Goal: Task Accomplishment & Management: Manage account settings

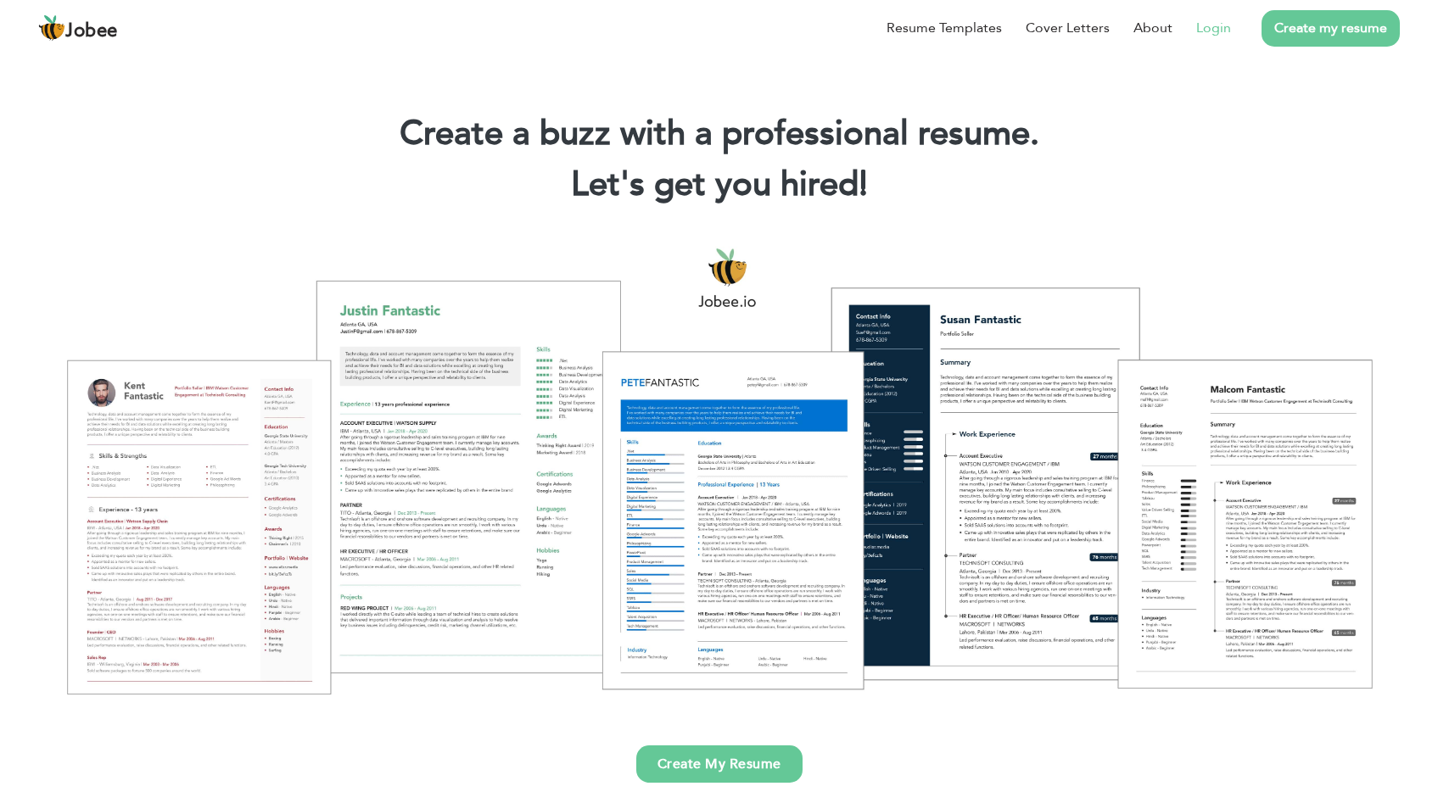
click at [1224, 29] on link "Login" at bounding box center [1213, 28] width 35 height 20
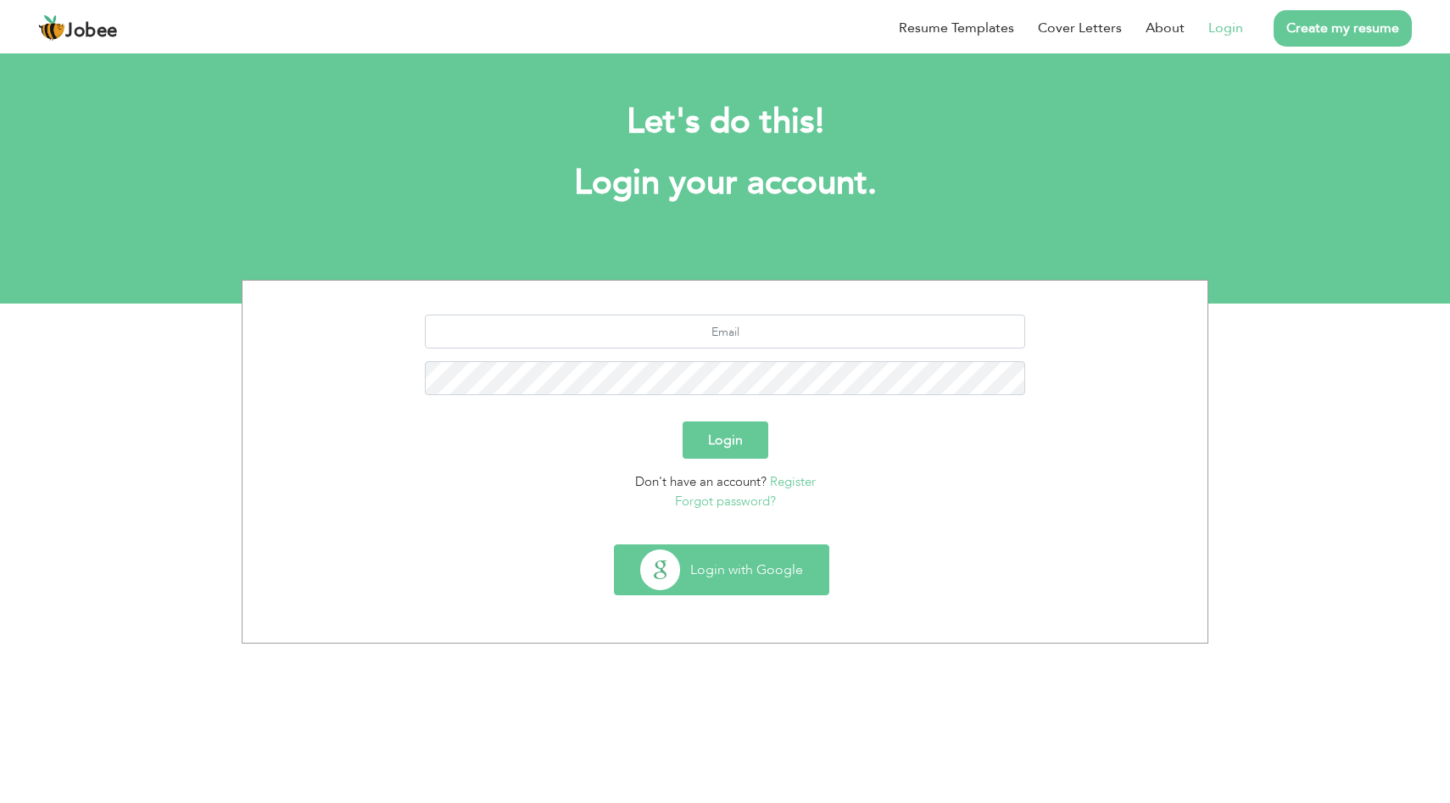
click at [730, 568] on button "Login with Google" at bounding box center [722, 569] width 214 height 49
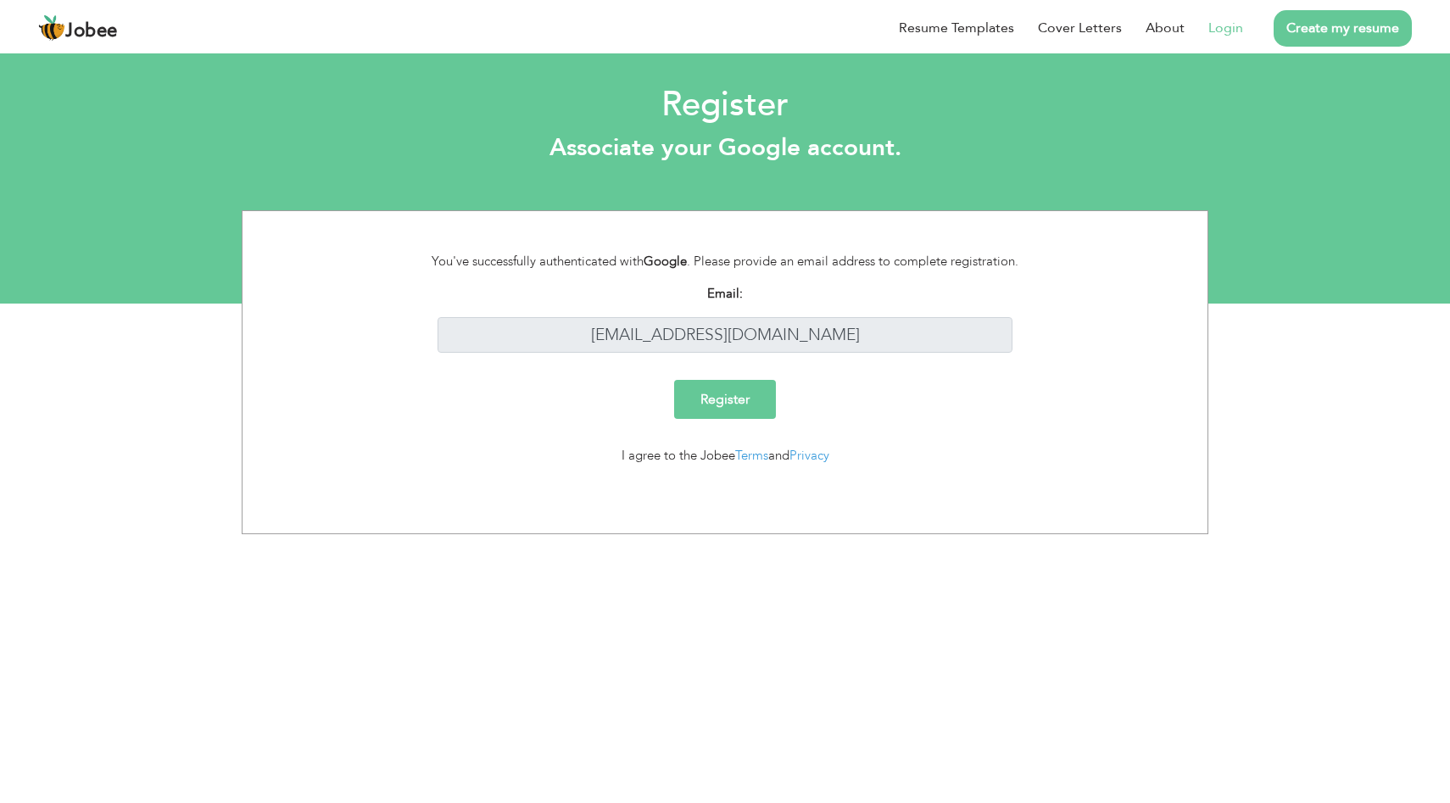
click at [722, 401] on input "Register" at bounding box center [725, 399] width 102 height 39
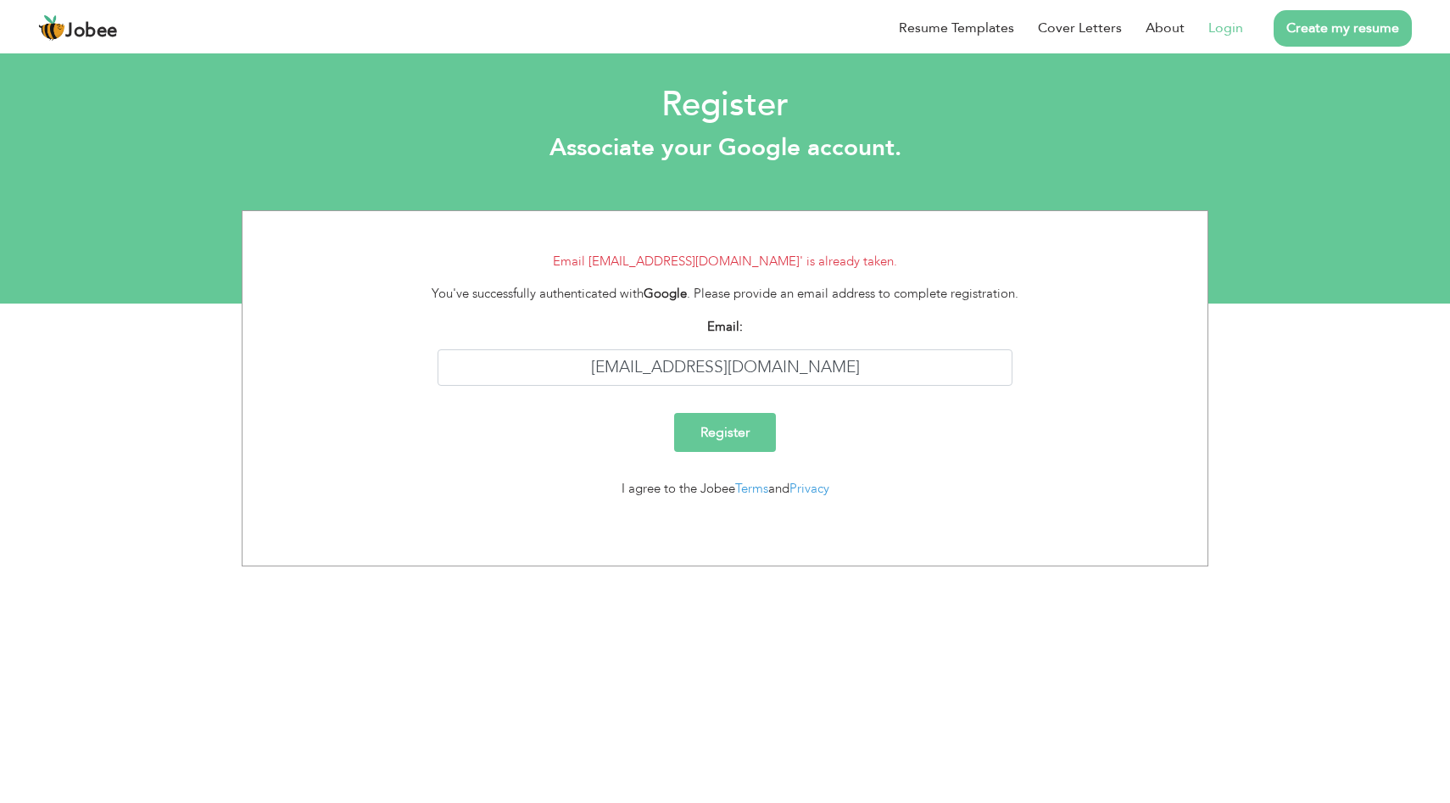
click at [1232, 24] on link "Login" at bounding box center [1226, 28] width 35 height 20
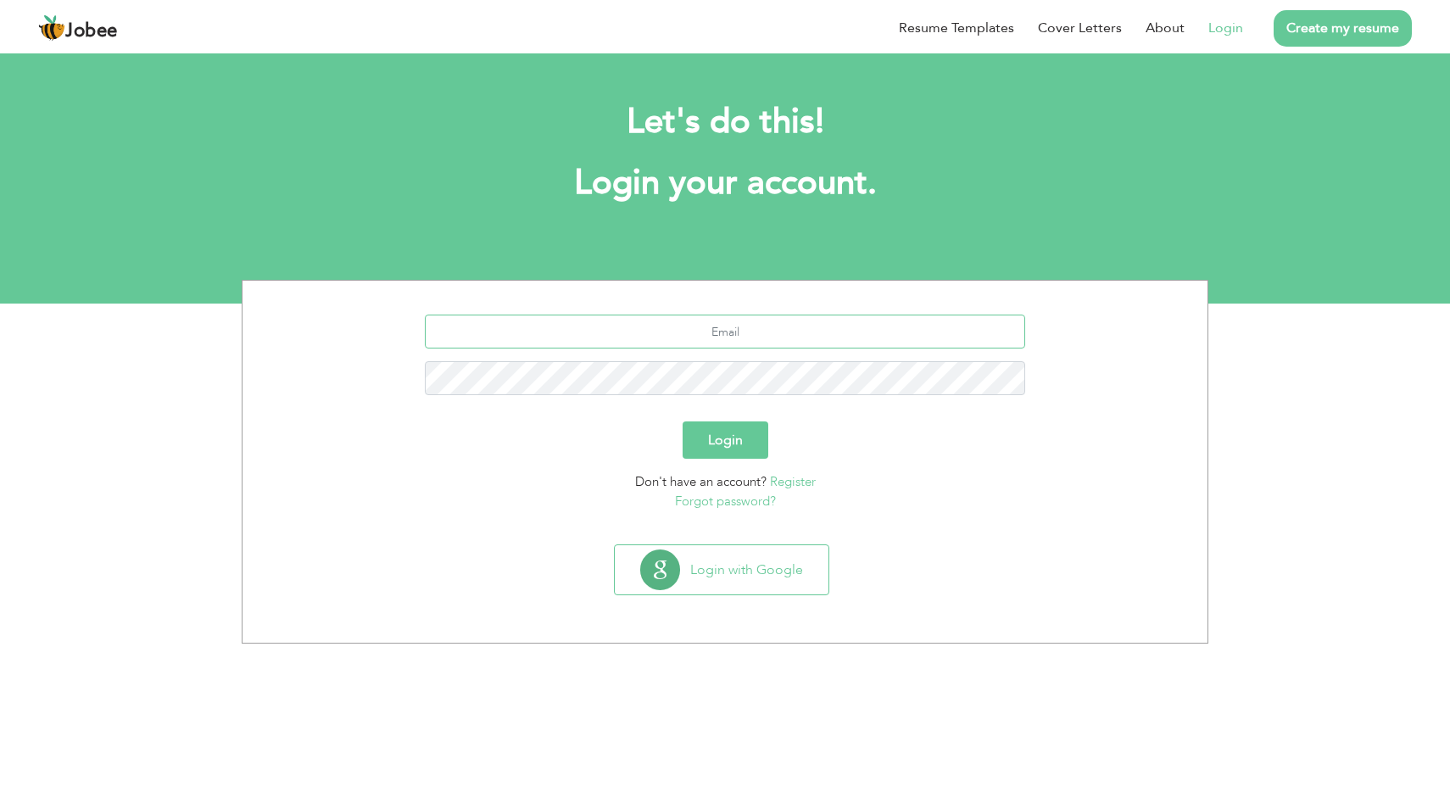
click at [780, 332] on input "text" at bounding box center [725, 332] width 601 height 34
type input "[EMAIL_ADDRESS][DOMAIN_NAME]"
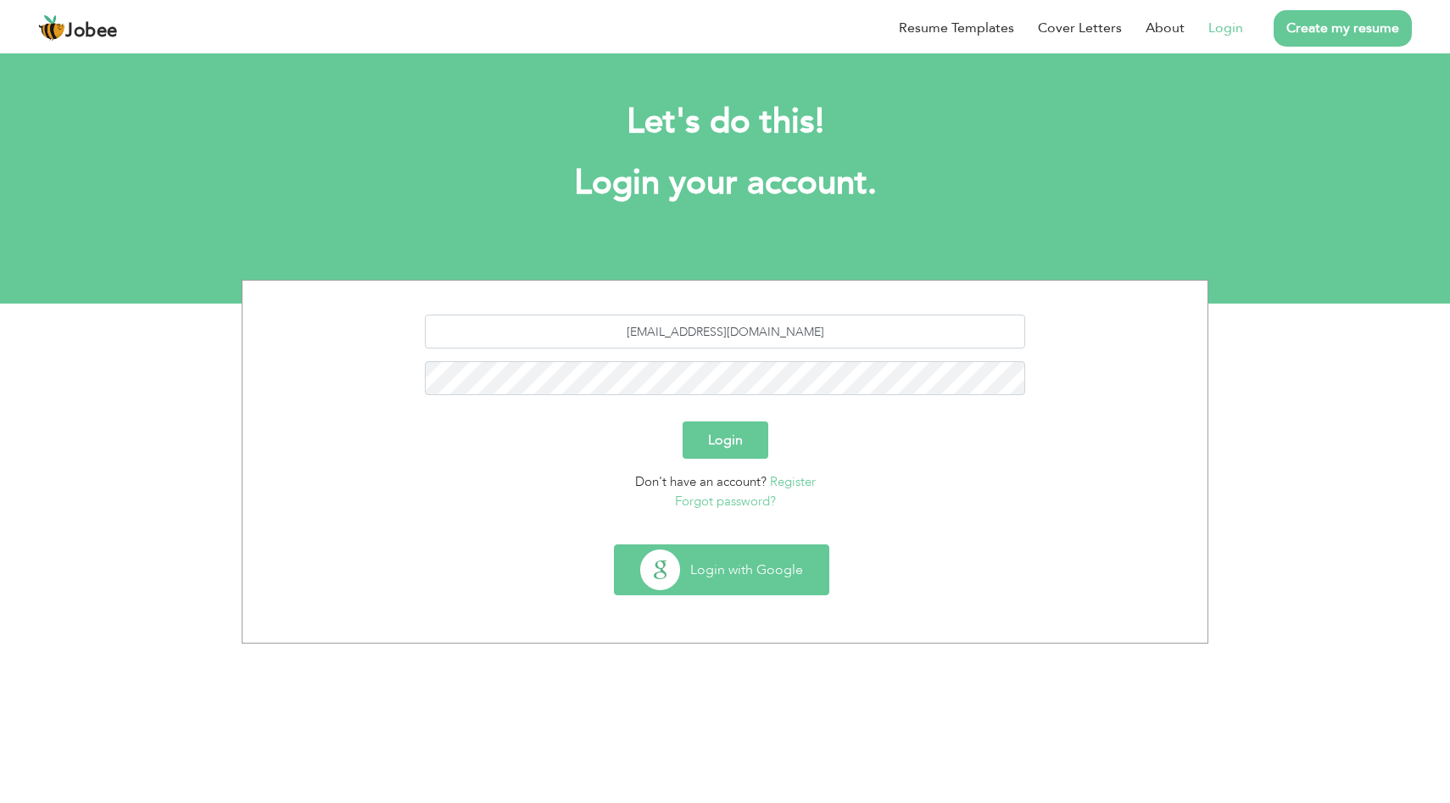
click at [745, 567] on button "Login with Google" at bounding box center [722, 569] width 214 height 49
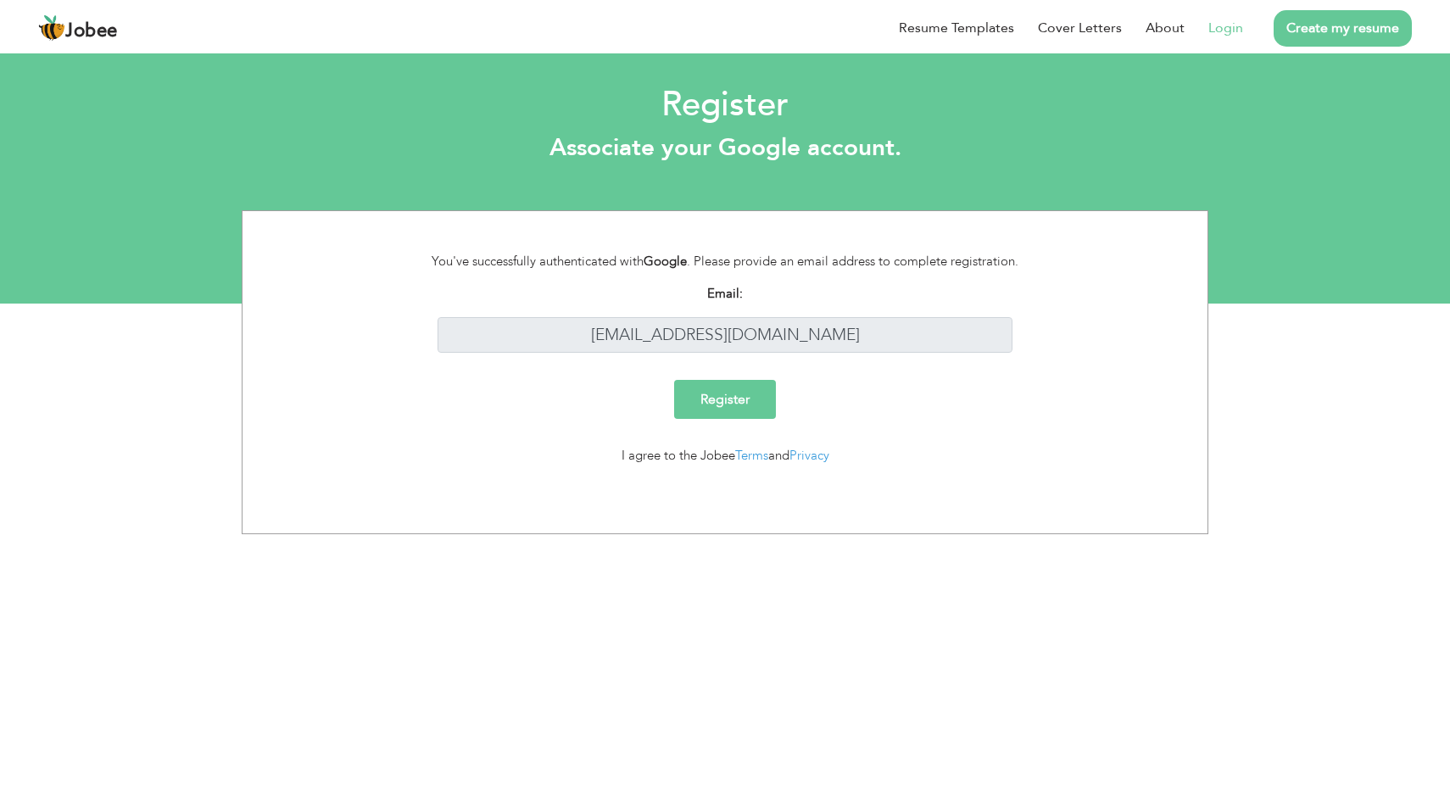
click at [776, 259] on div "You've successfully authenticated with Google . Please provide an email address…" at bounding box center [725, 262] width 627 height 20
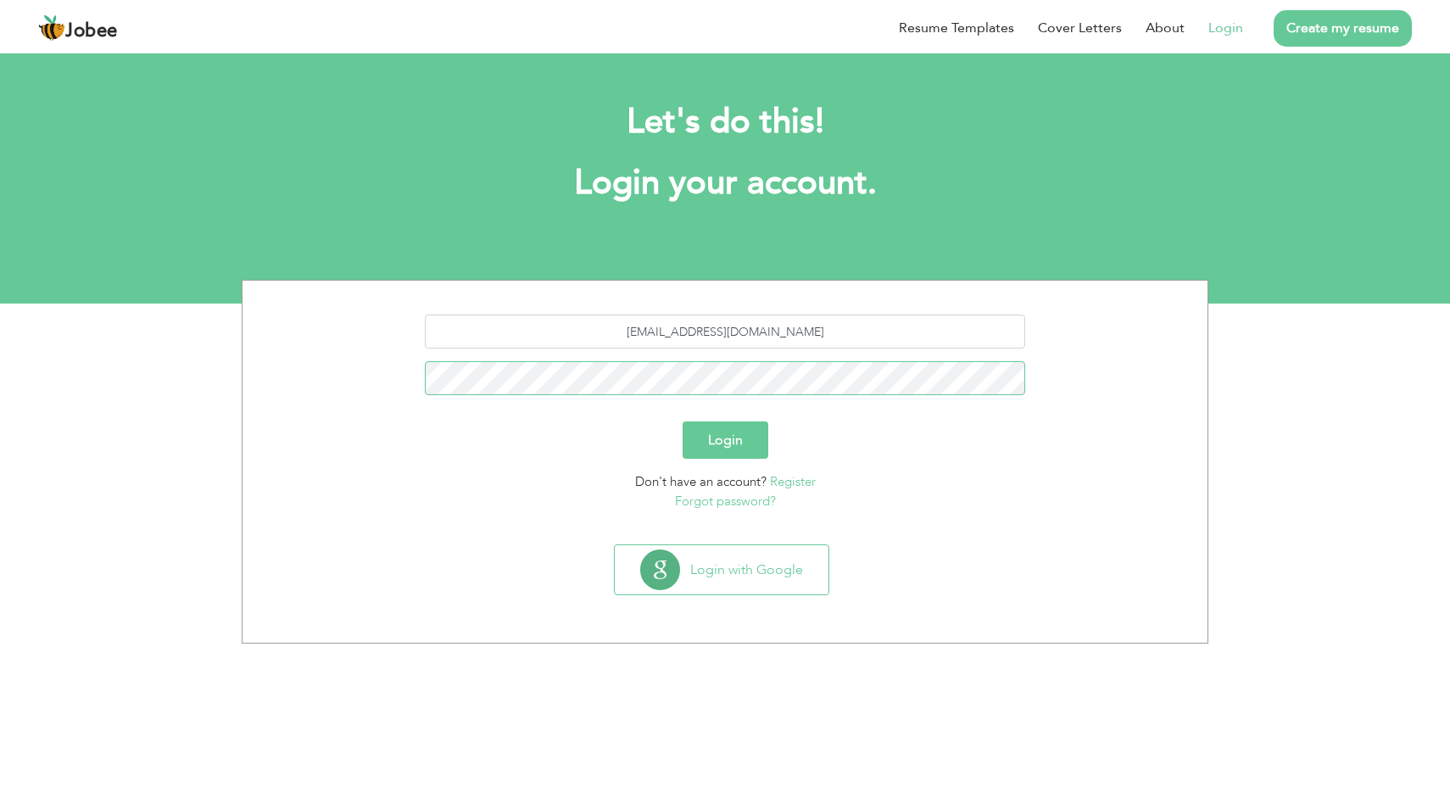
click at [683, 422] on button "Login" at bounding box center [726, 440] width 86 height 37
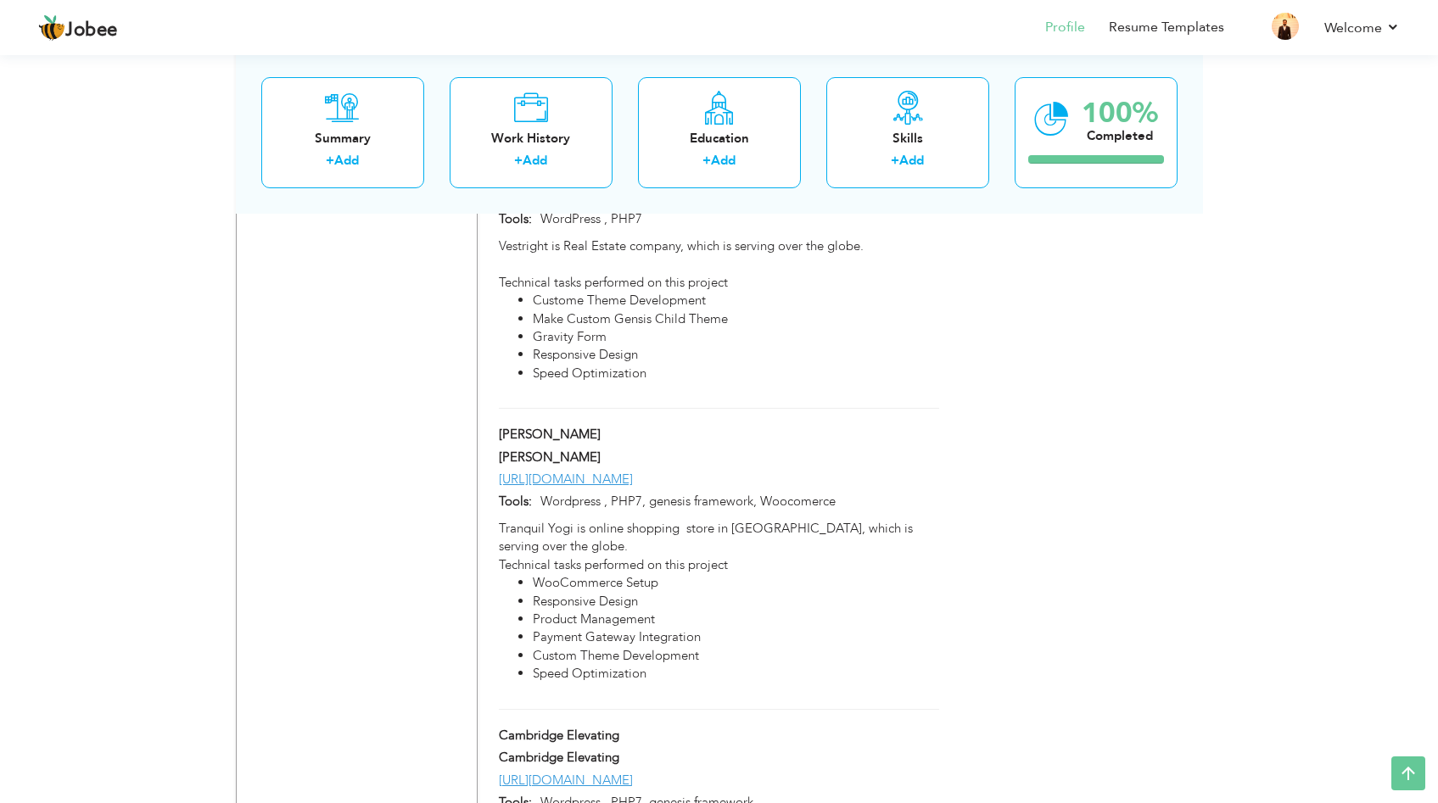
scroll to position [1934, 0]
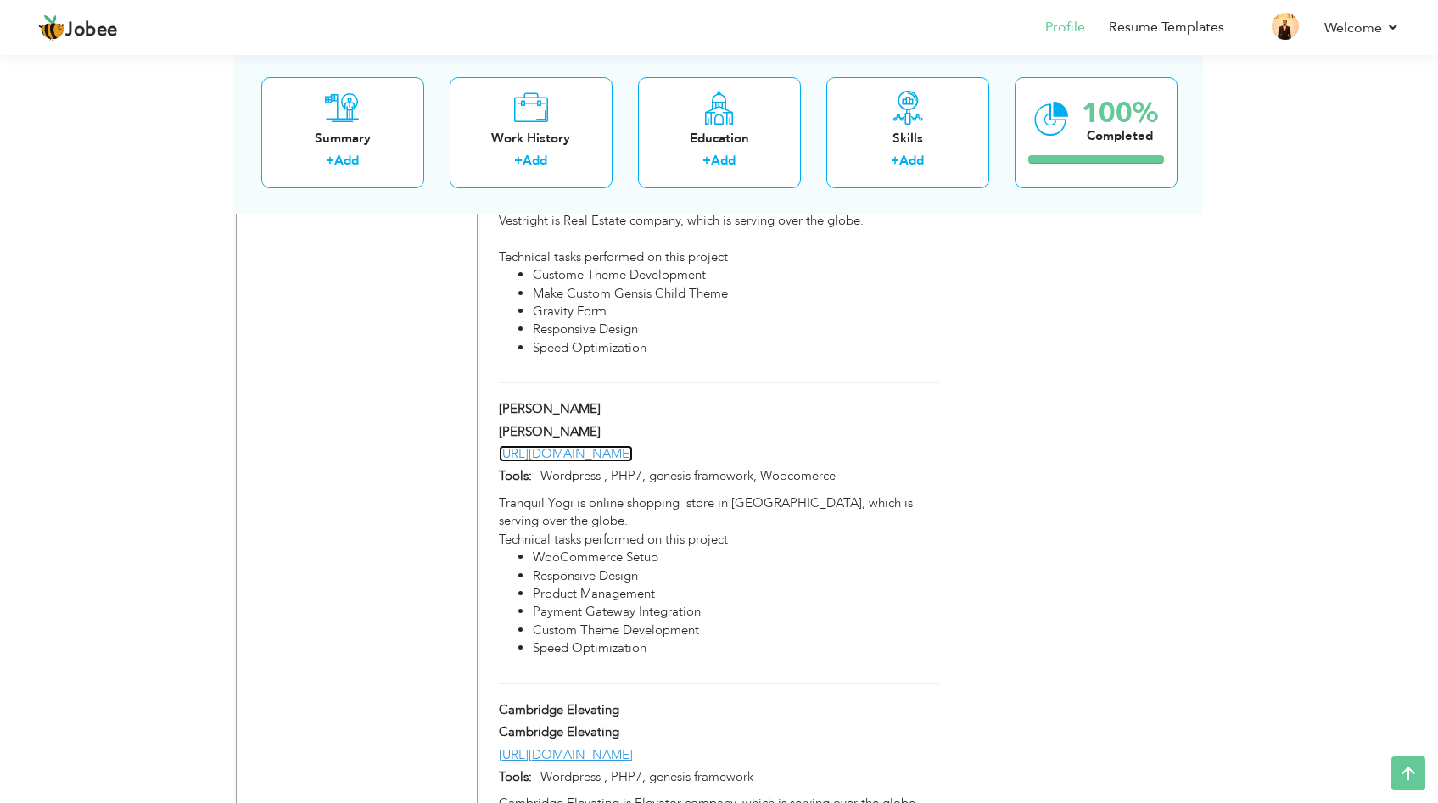
click at [613, 445] on link "https://tranquilyogi.com/" at bounding box center [566, 453] width 134 height 17
